Goal: Task Accomplishment & Management: Manage account settings

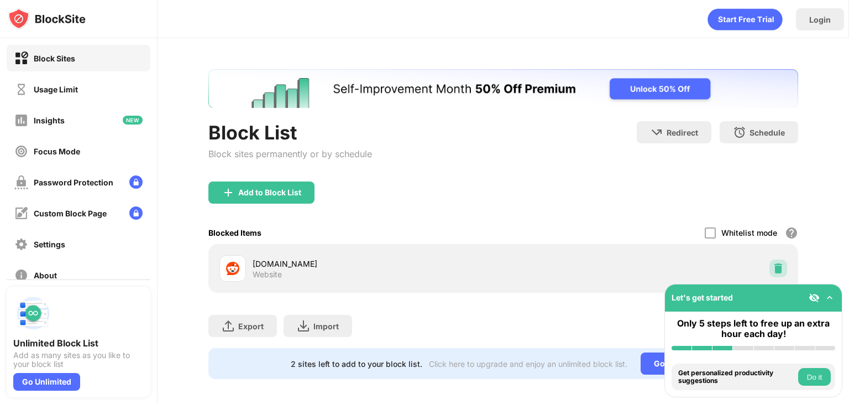
click at [770, 264] on div at bounding box center [779, 268] width 18 height 18
